Goal: Task Accomplishment & Management: Manage account settings

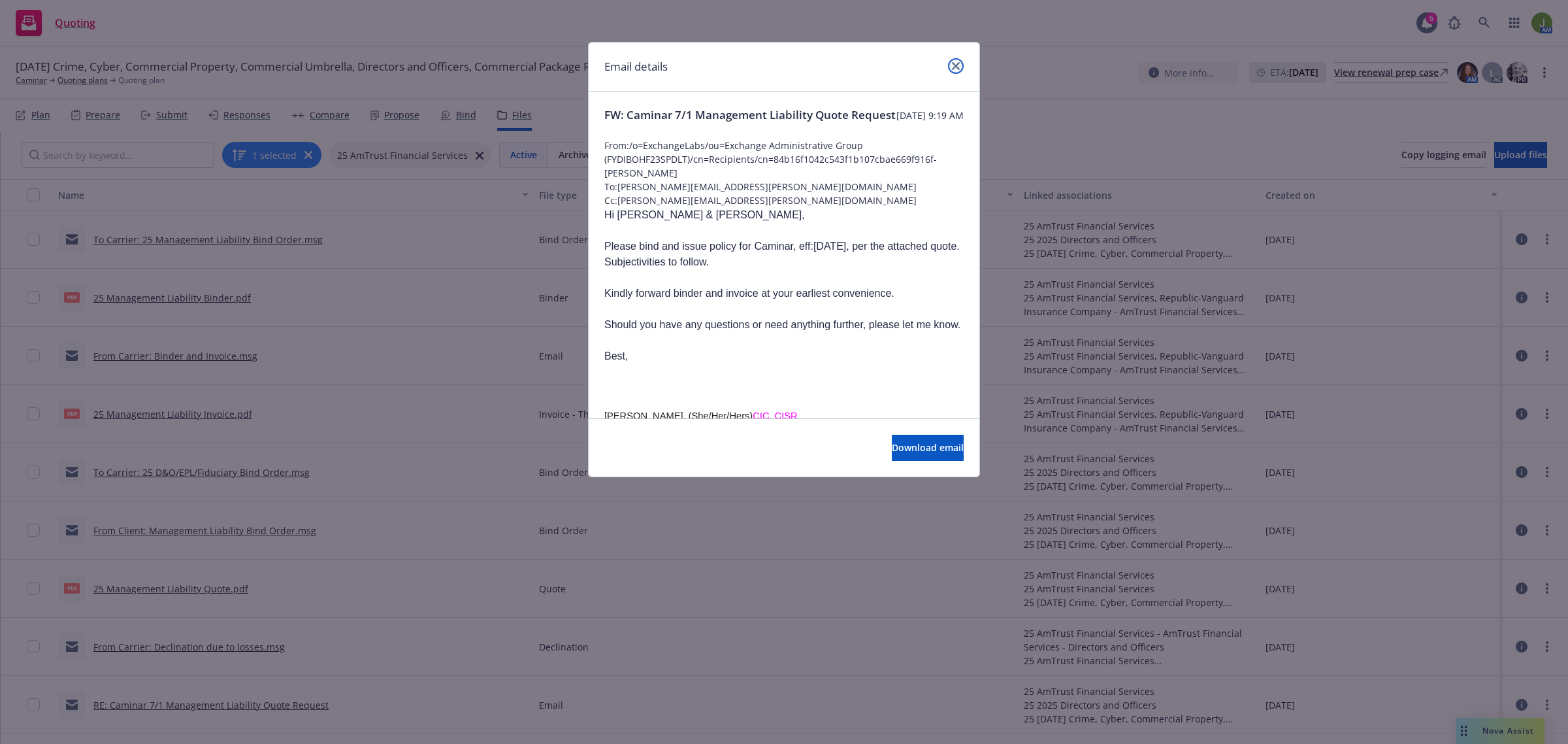
click at [951, 70] on link "close" at bounding box center [956, 66] width 16 height 16
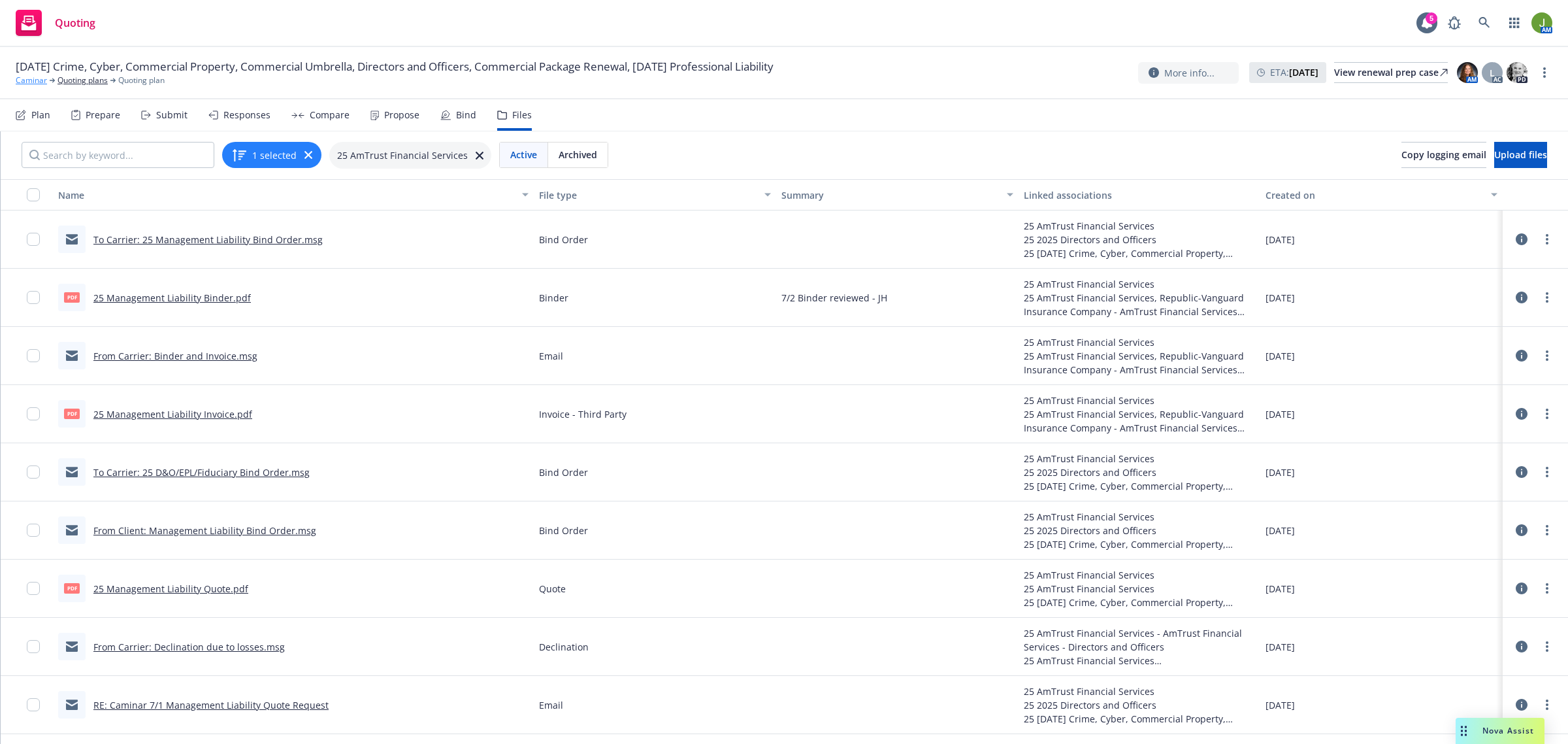
click at [31, 77] on link "Caminar" at bounding box center [31, 80] width 31 height 12
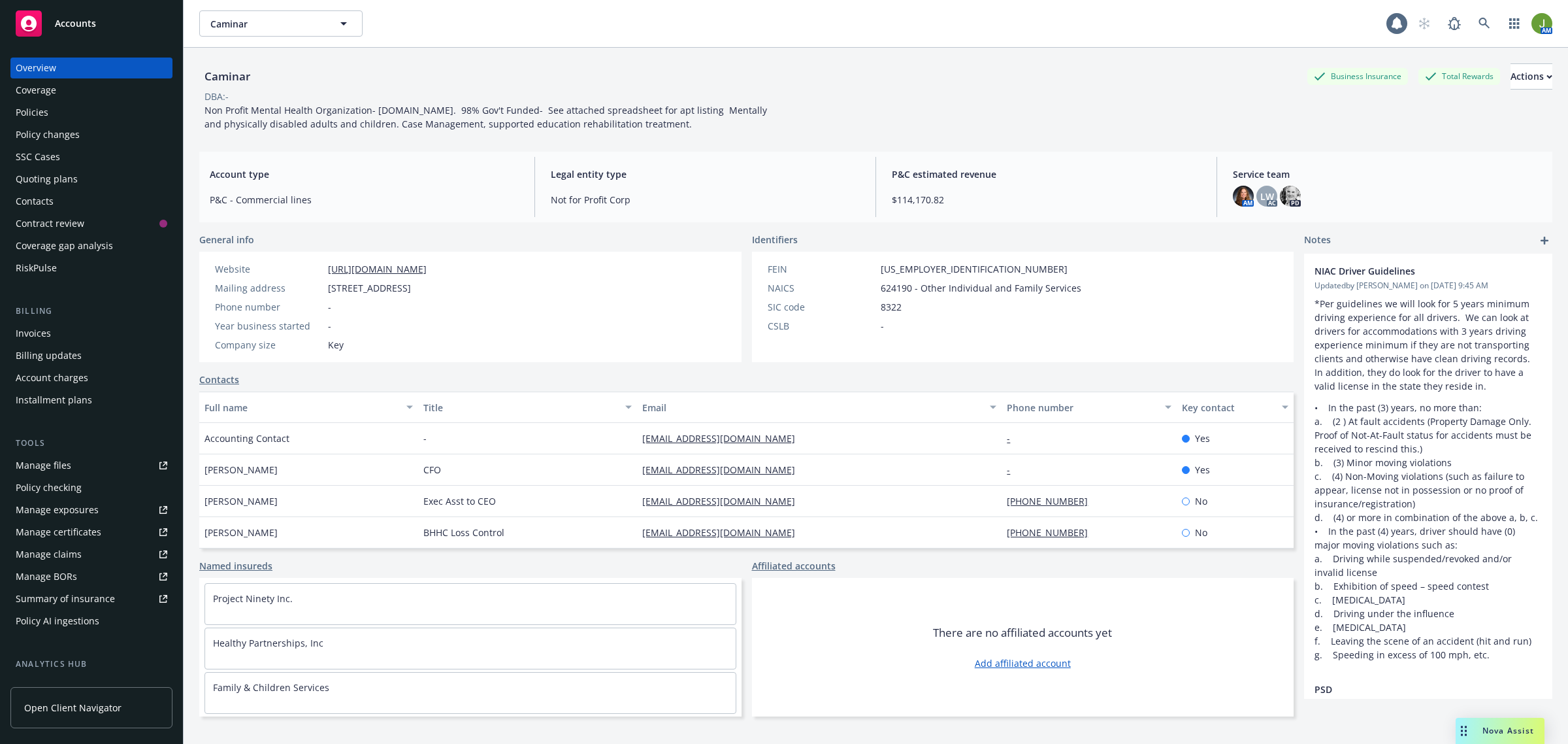
click at [60, 121] on div "Policies" at bounding box center [91, 112] width 152 height 21
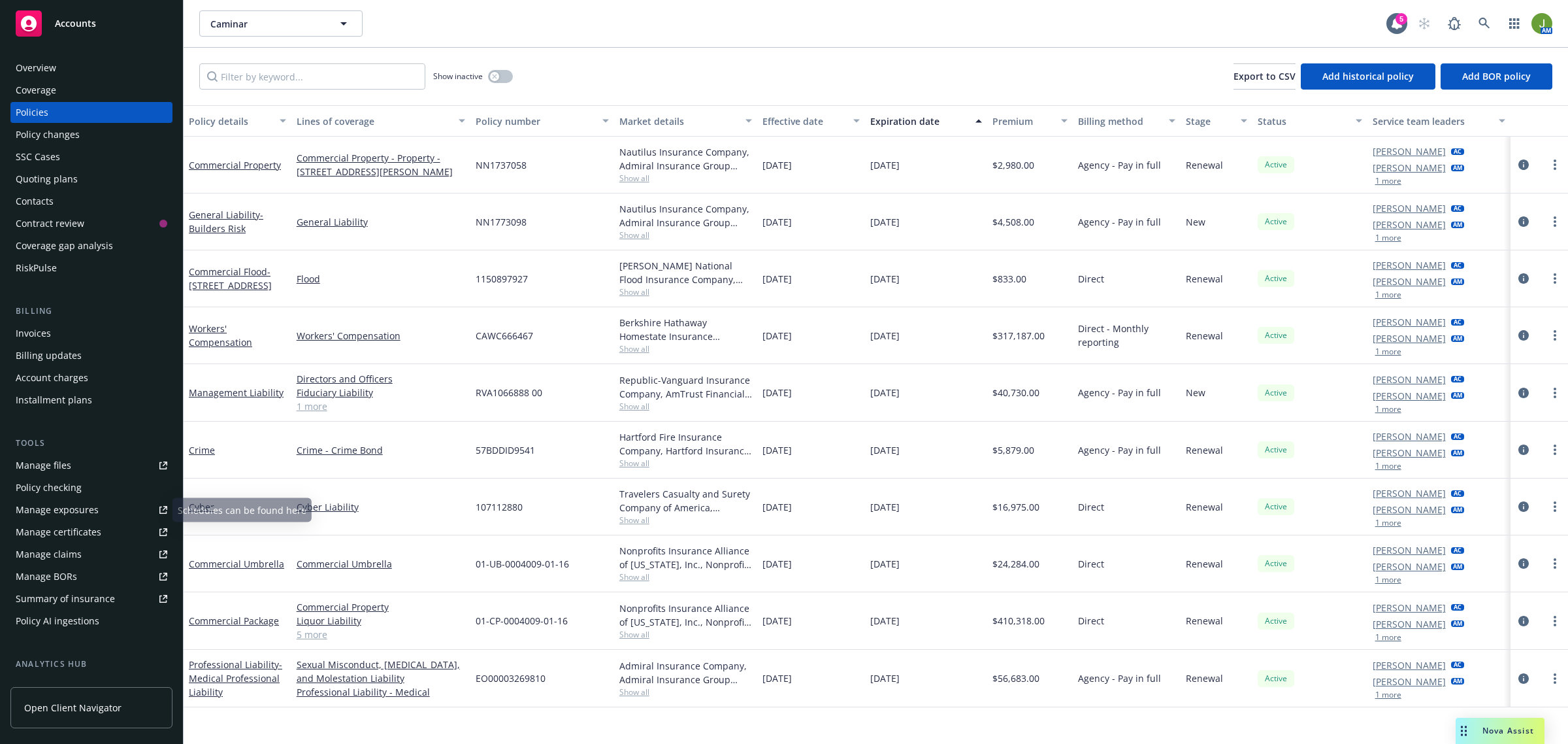
click at [66, 468] on div "Manage files" at bounding box center [44, 465] width 56 height 21
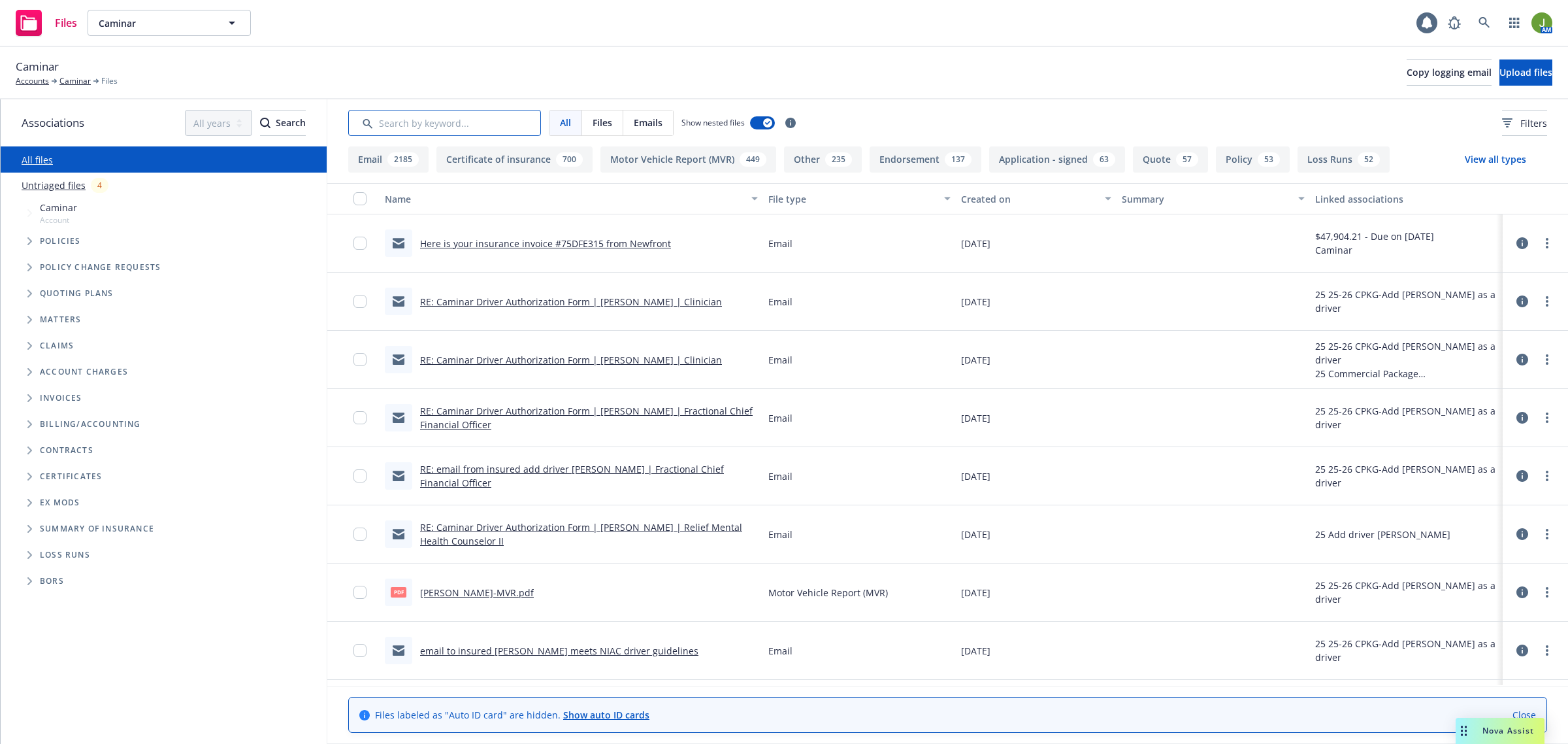
click at [448, 130] on input "Search by keyword..." at bounding box center [445, 123] width 193 height 26
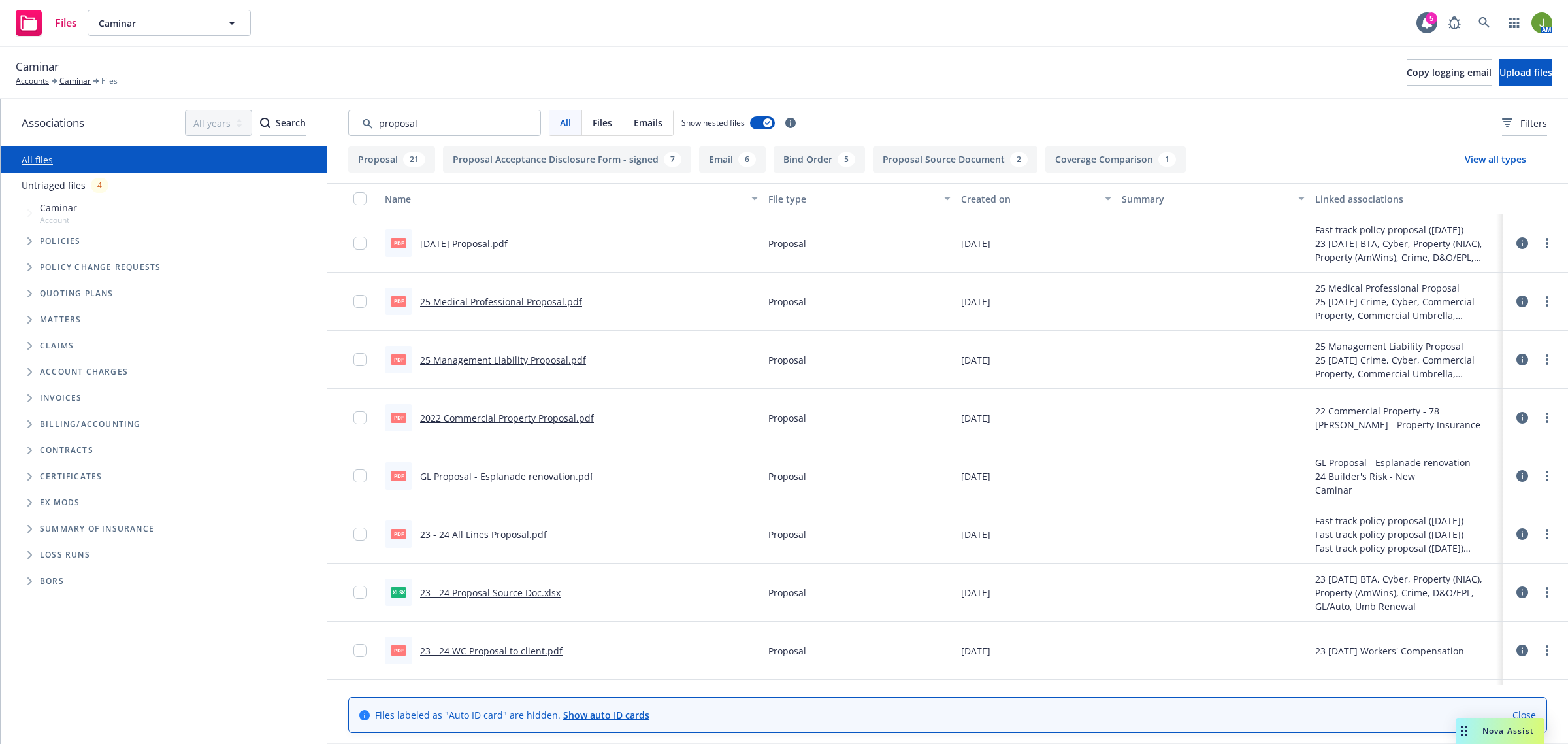
click at [975, 201] on div "Created on" at bounding box center [1029, 198] width 136 height 14
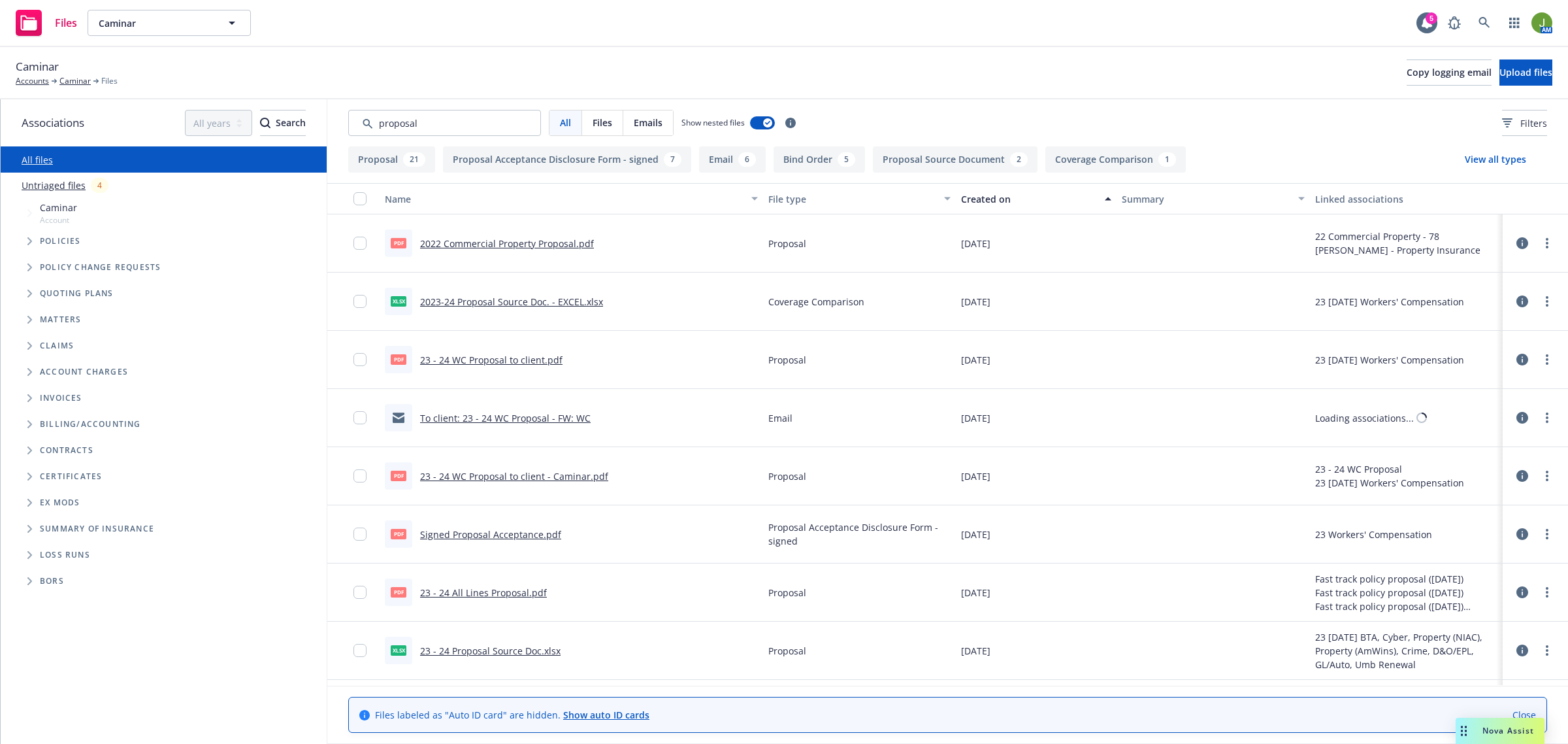
click at [975, 201] on div "Created on" at bounding box center [1029, 198] width 136 height 14
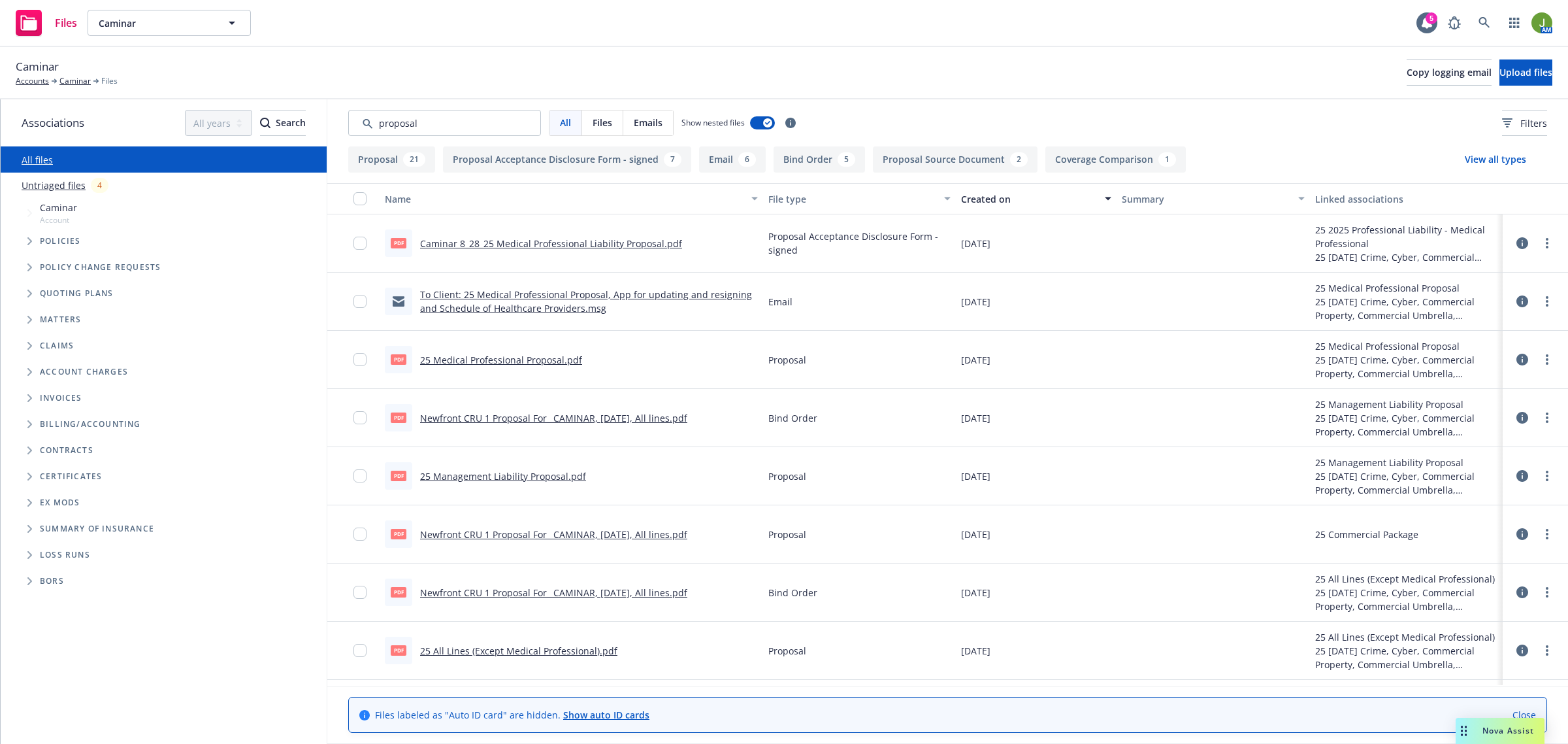
click at [530, 419] on link "Newfront CRU 1 Proposal For_ CAMINAR, July 2025, All lines.pdf" at bounding box center [554, 418] width 267 height 13
drag, startPoint x: 436, startPoint y: 119, endPoint x: 346, endPoint y: 119, distance: 90.0
click at [346, 119] on div "All Files Emails Show nested files Filters" at bounding box center [947, 123] width 1241 height 47
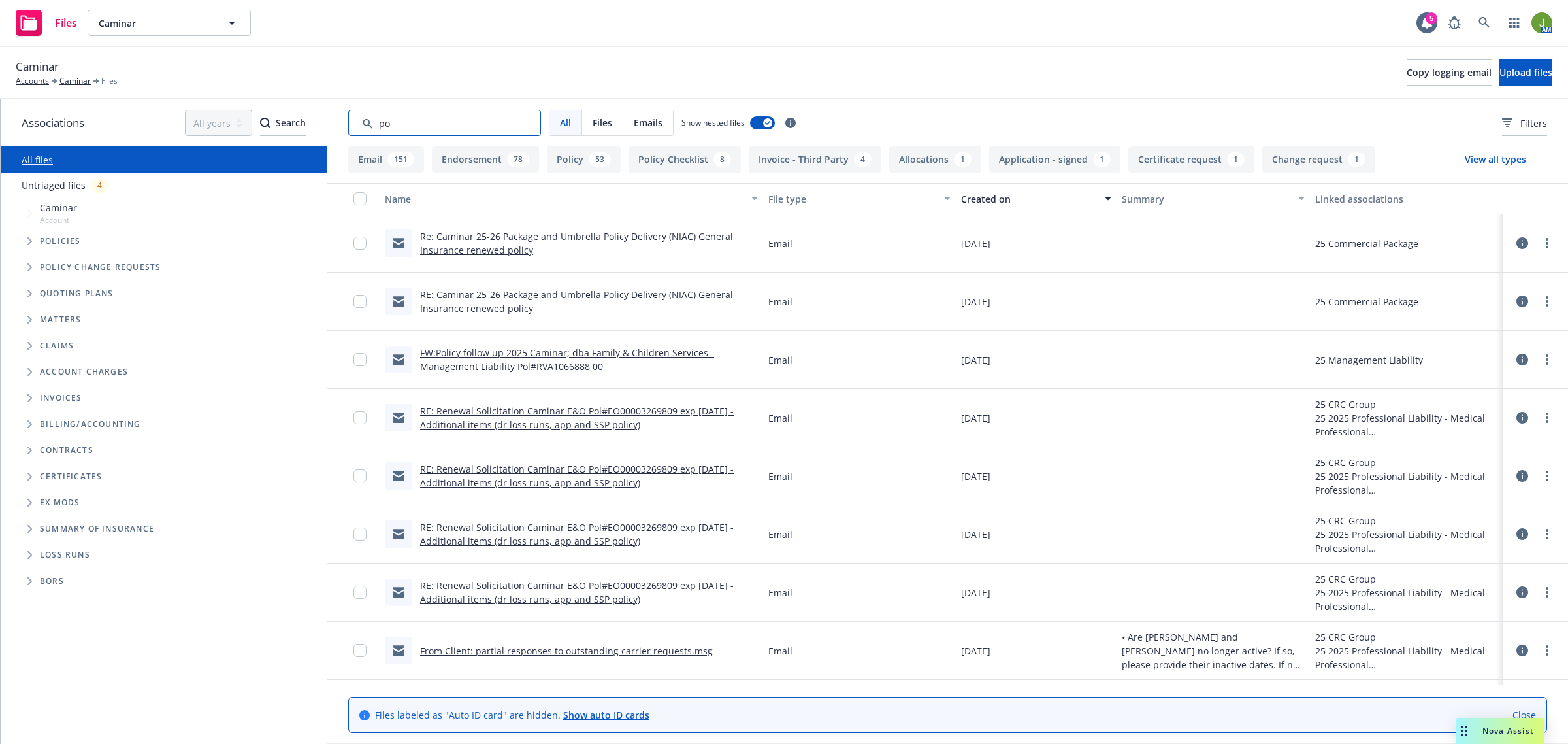
type input "p"
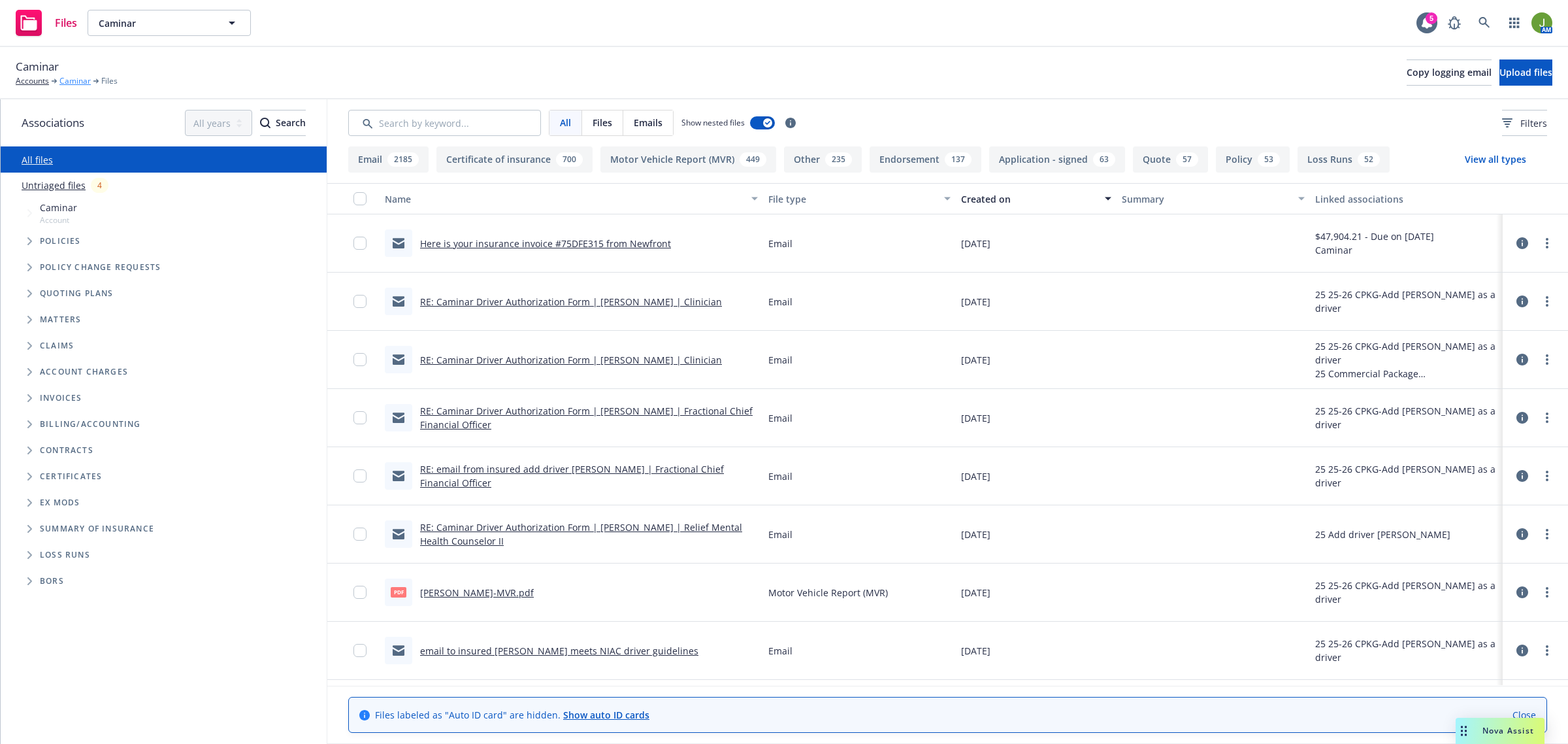
click at [70, 83] on link "Caminar" at bounding box center [75, 80] width 31 height 12
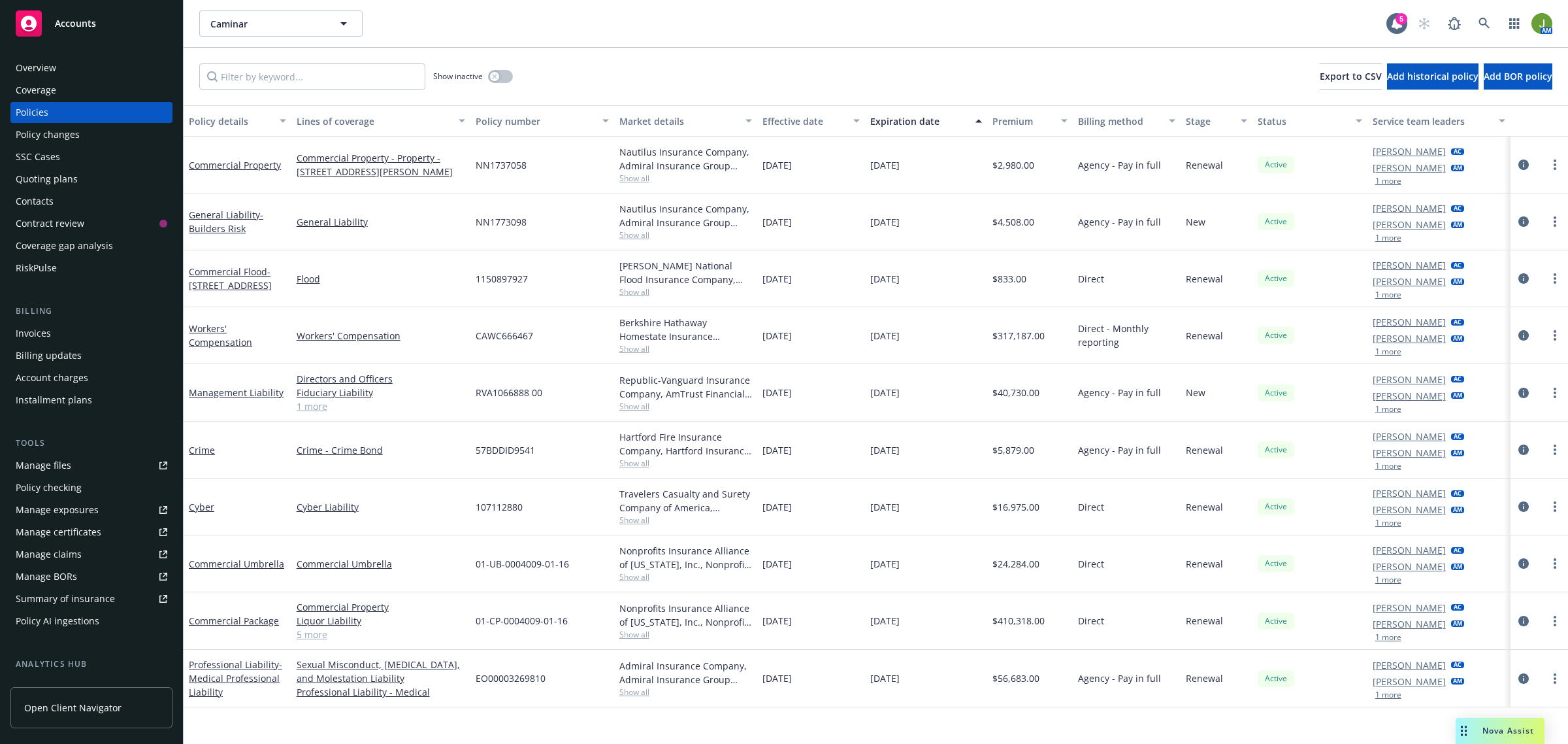
click at [63, 327] on div "Invoices" at bounding box center [91, 333] width 152 height 21
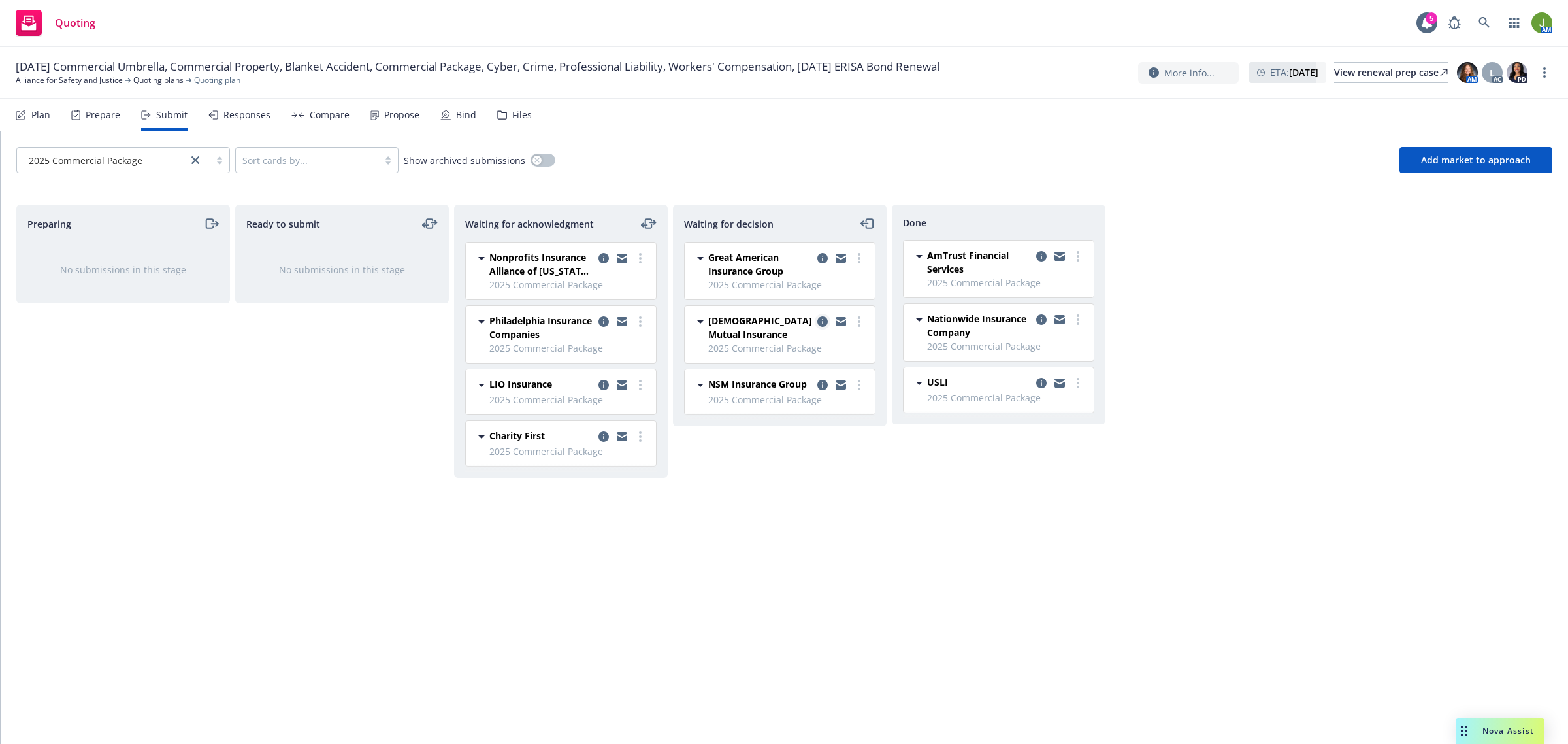
click at [821, 320] on icon "copy logging email" at bounding box center [822, 321] width 10 height 10
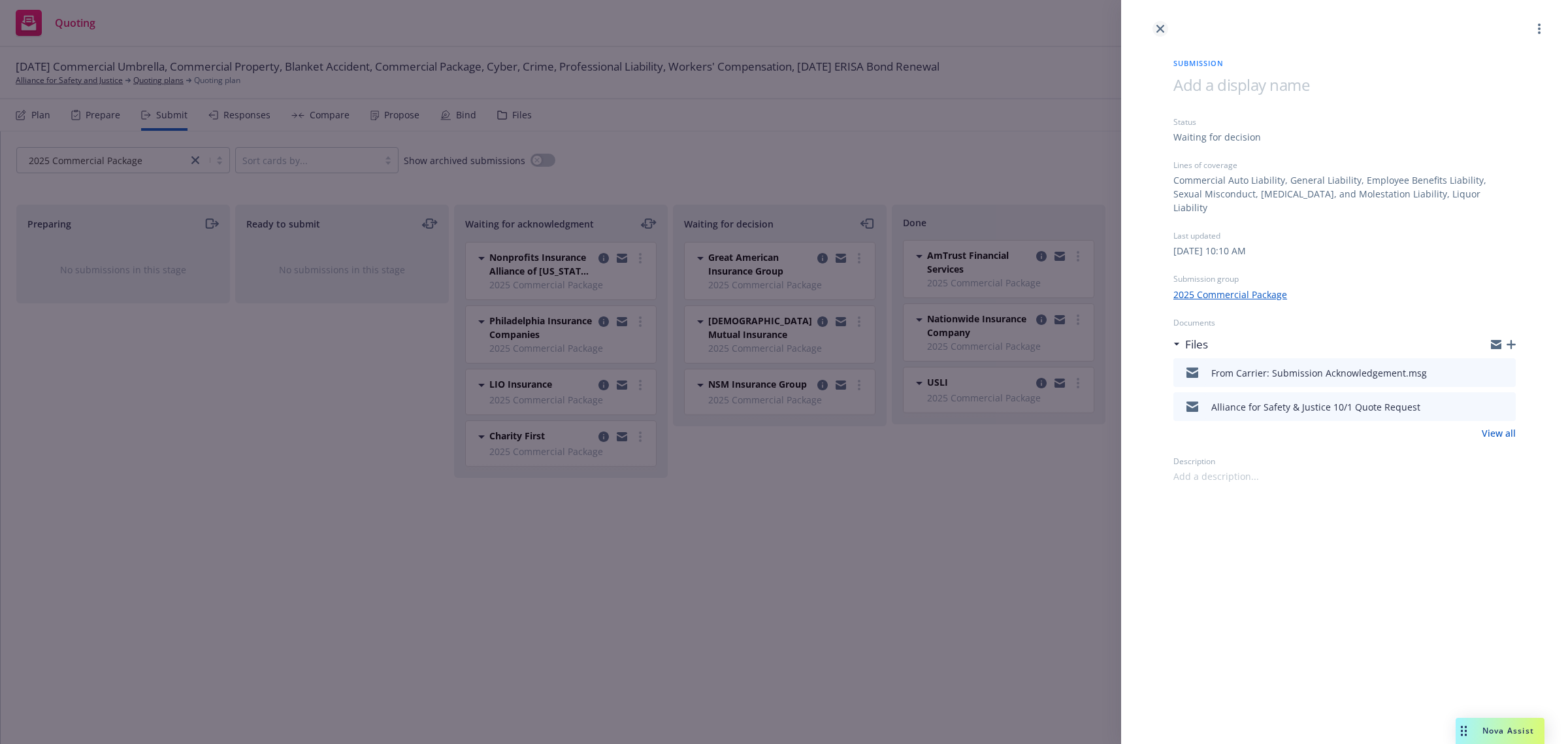
click at [1165, 27] on link "close" at bounding box center [1161, 29] width 16 height 16
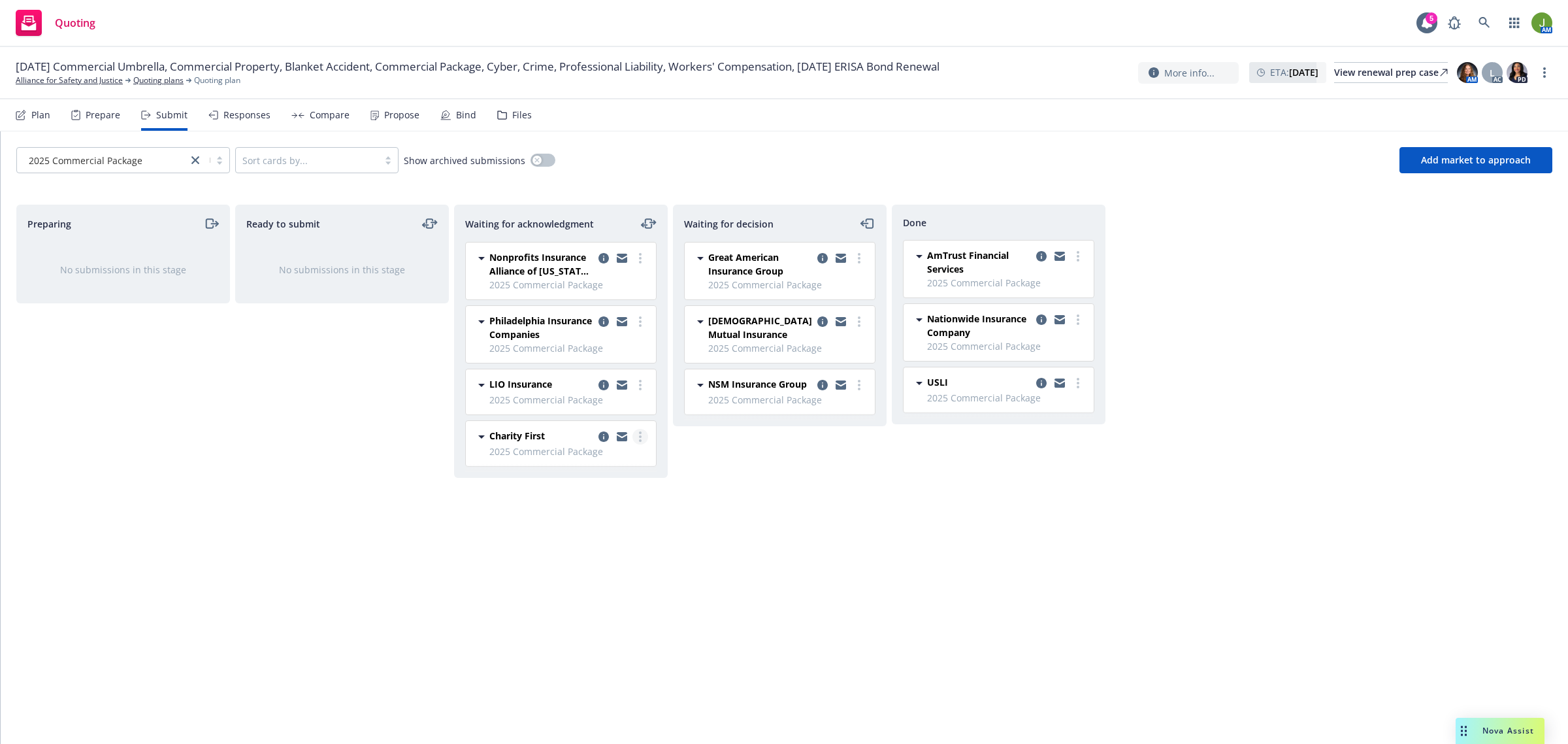
click at [638, 433] on link "more" at bounding box center [640, 437] width 16 height 16
click at [601, 613] on link "Copy logging email" at bounding box center [582, 621] width 130 height 26
